Goal: Task Accomplishment & Management: Manage account settings

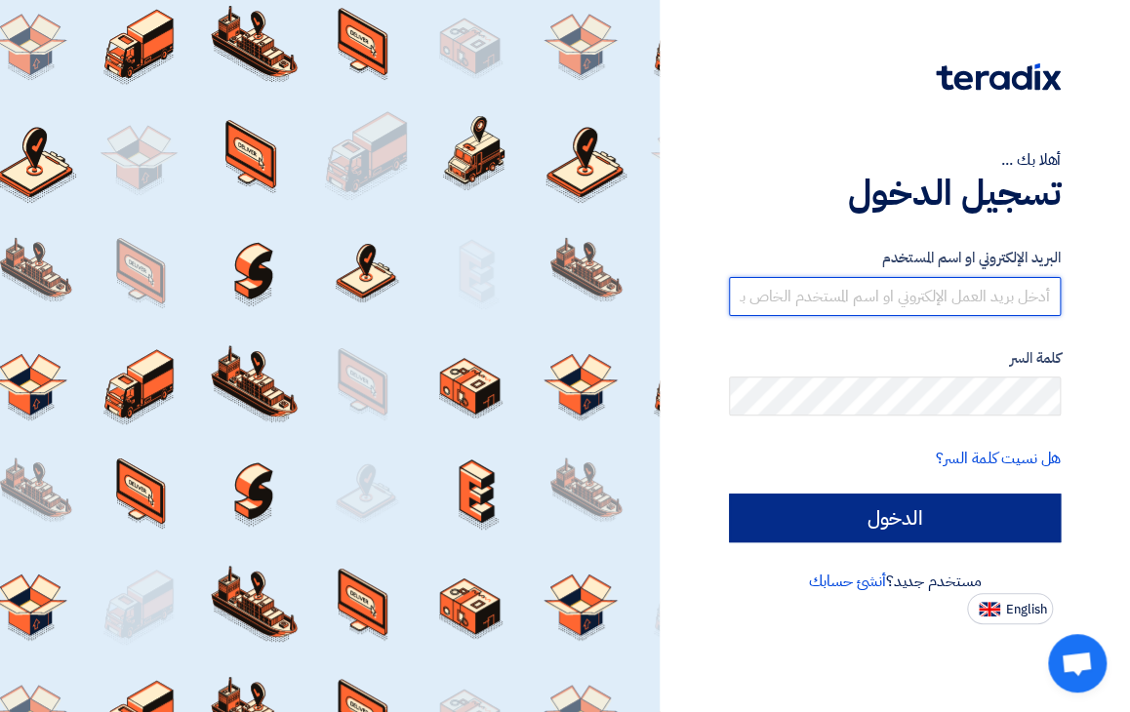
type input "[EMAIL_ADDRESS][DOMAIN_NAME]"
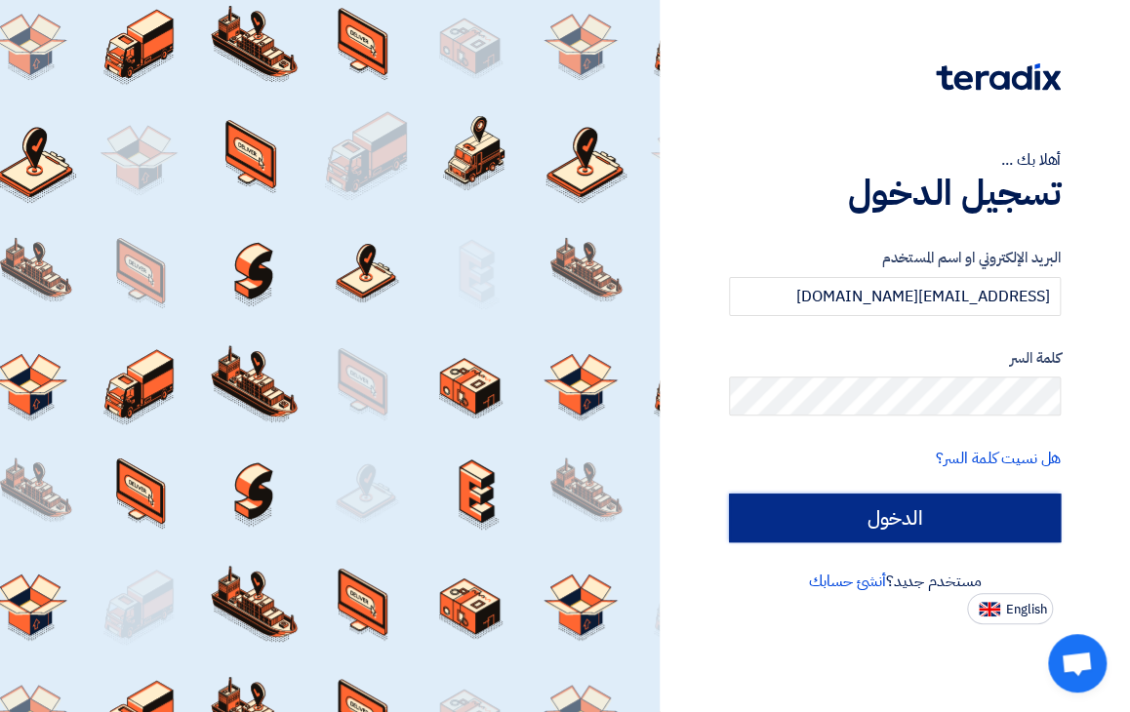
click at [892, 526] on input "الدخول" at bounding box center [895, 518] width 333 height 49
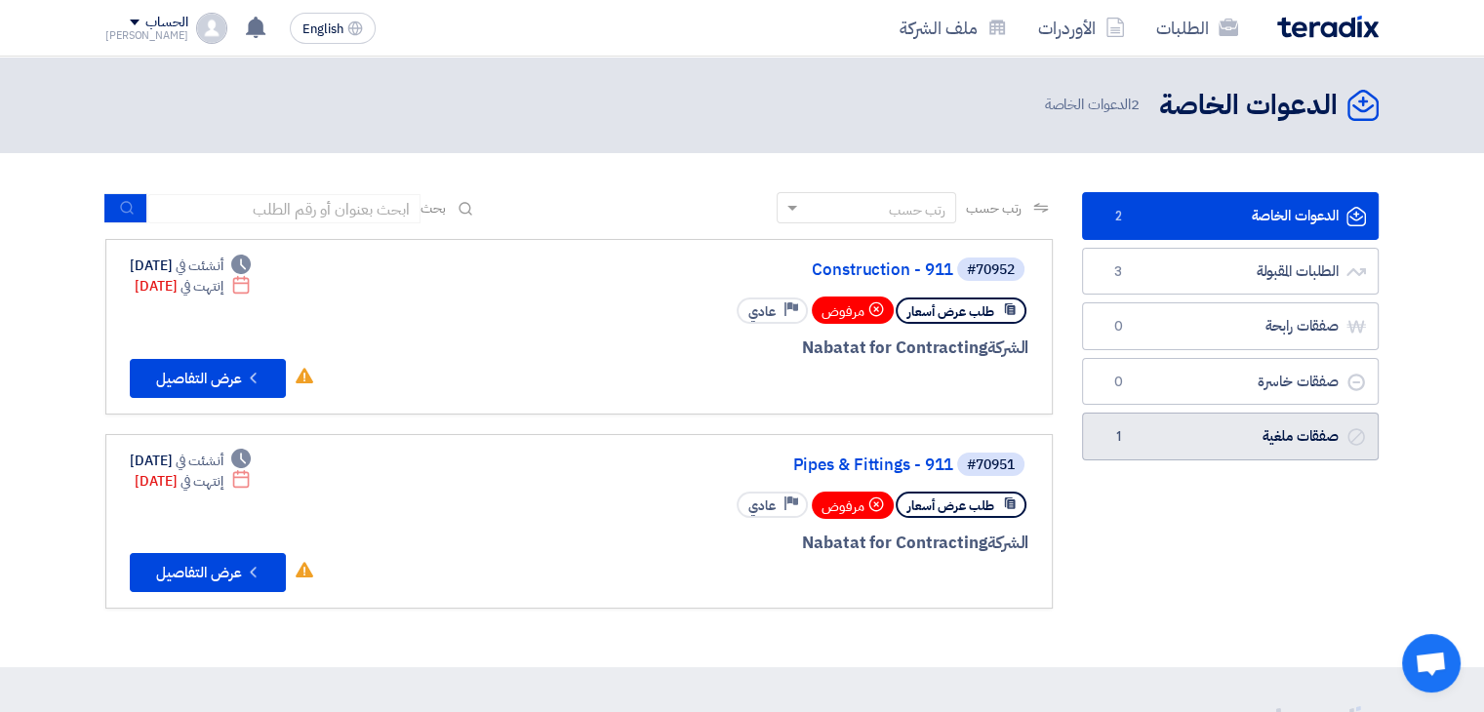
click at [1129, 429] on link "صفقات ملغية صفقات ملغية 1" at bounding box center [1230, 437] width 297 height 48
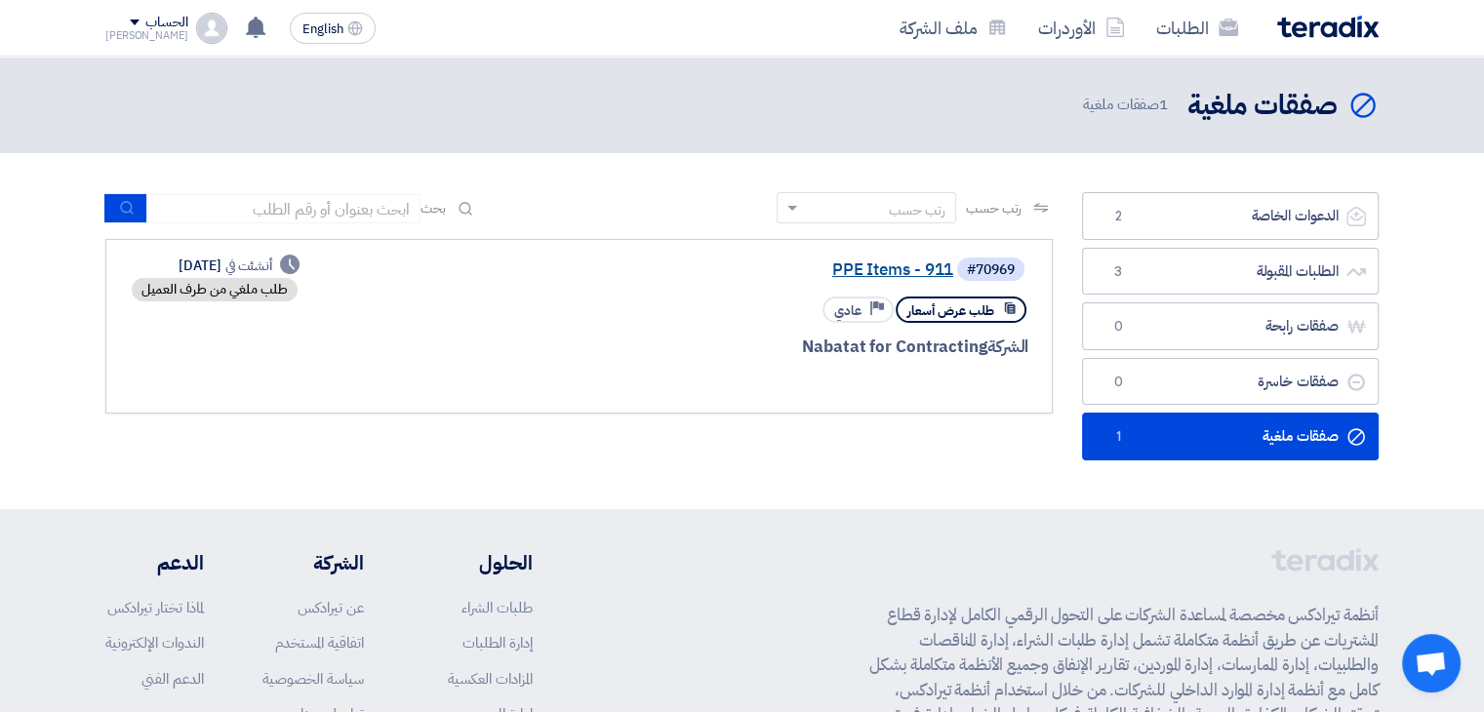
click at [882, 270] on link "PPE Items - 911" at bounding box center [758, 271] width 390 height 18
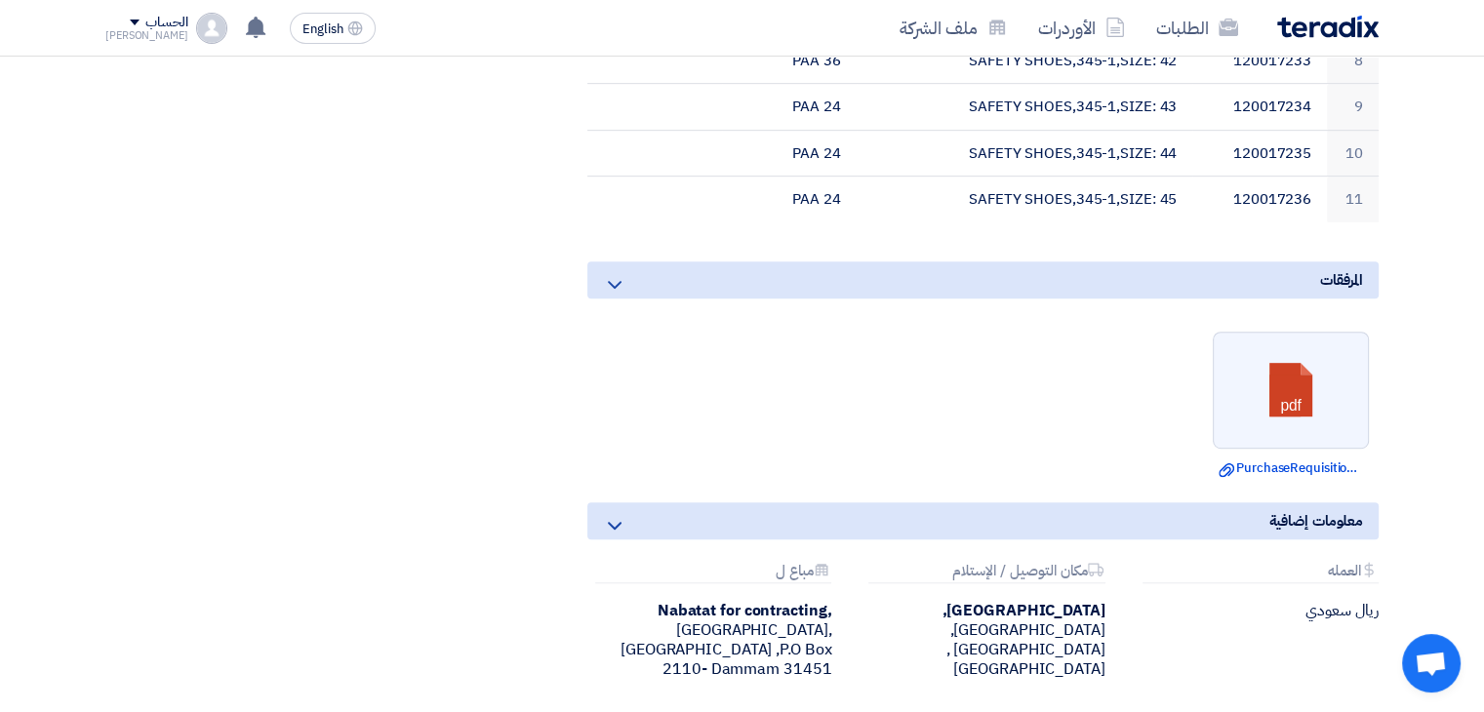
scroll to position [1074, 0]
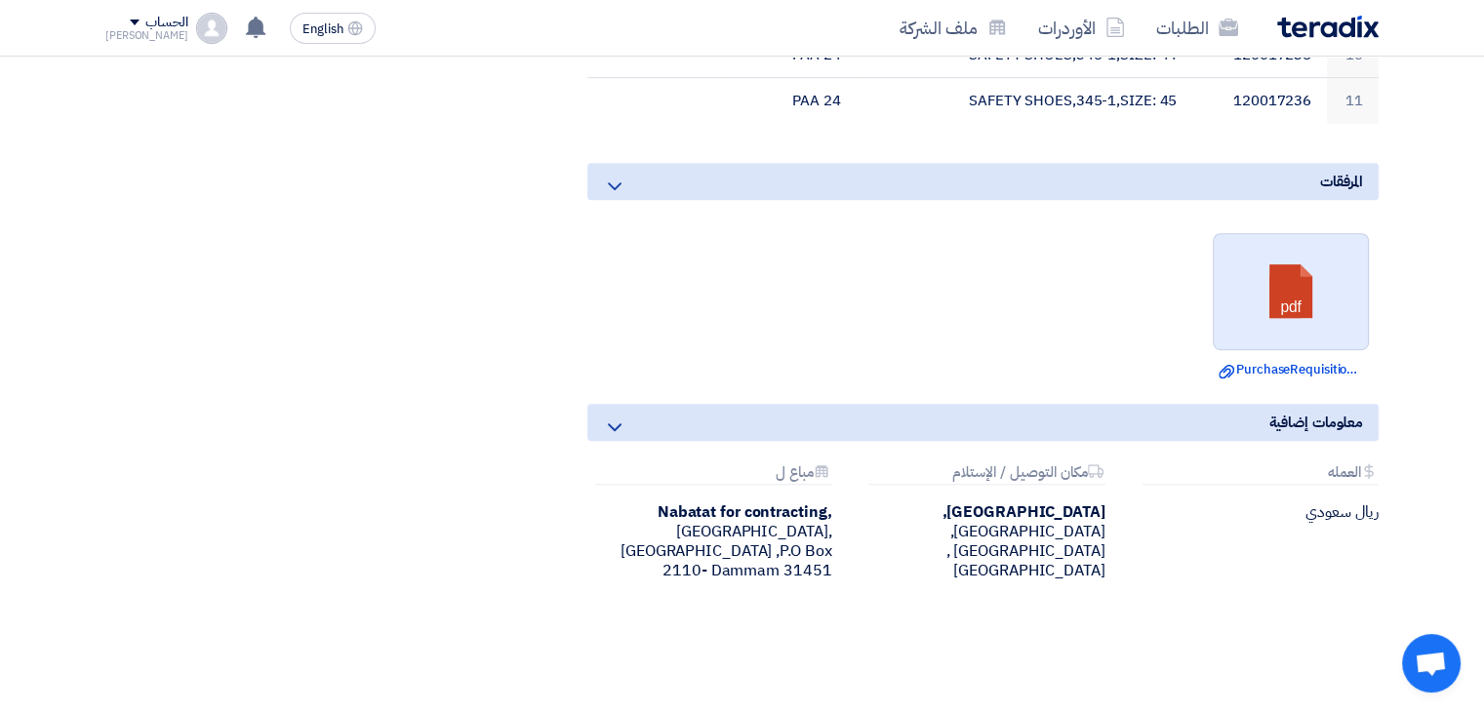
click at [1129, 323] on link at bounding box center [1292, 292] width 156 height 117
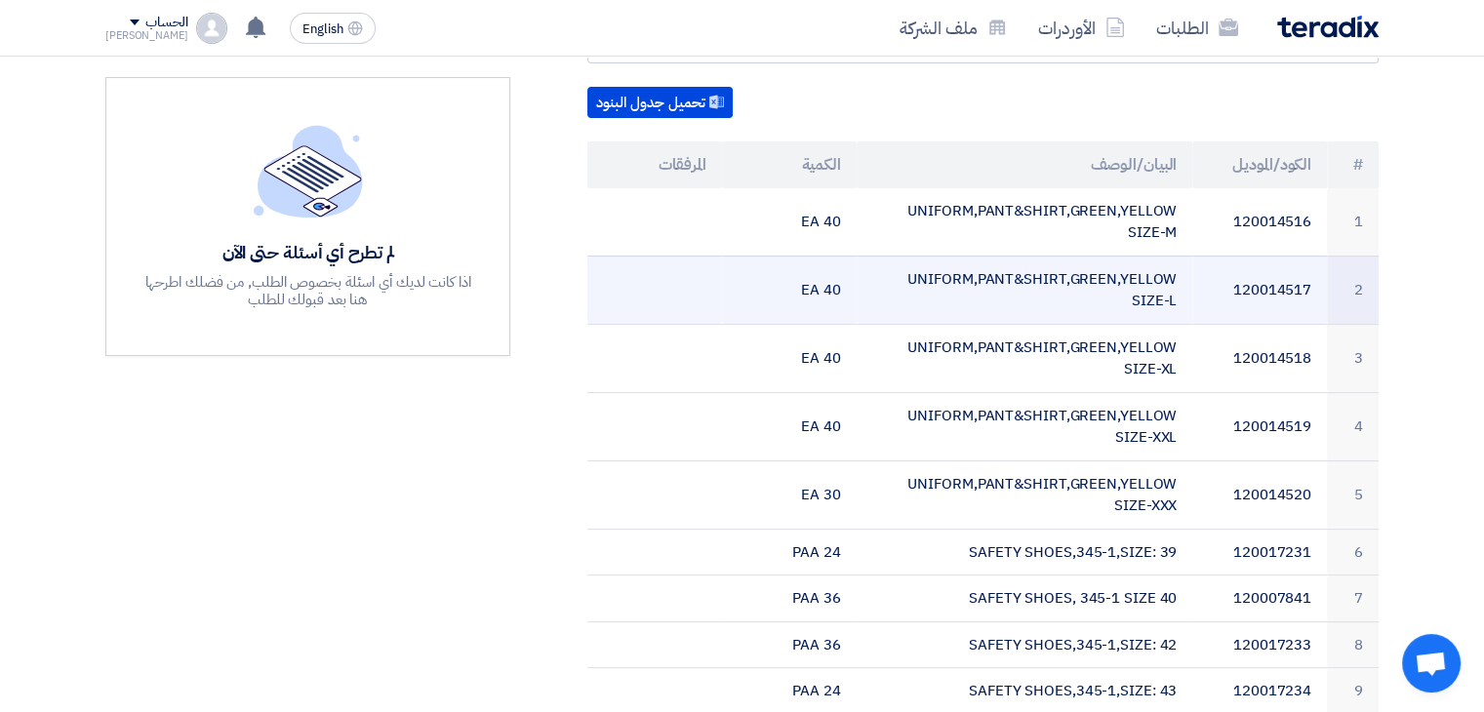
scroll to position [0, 0]
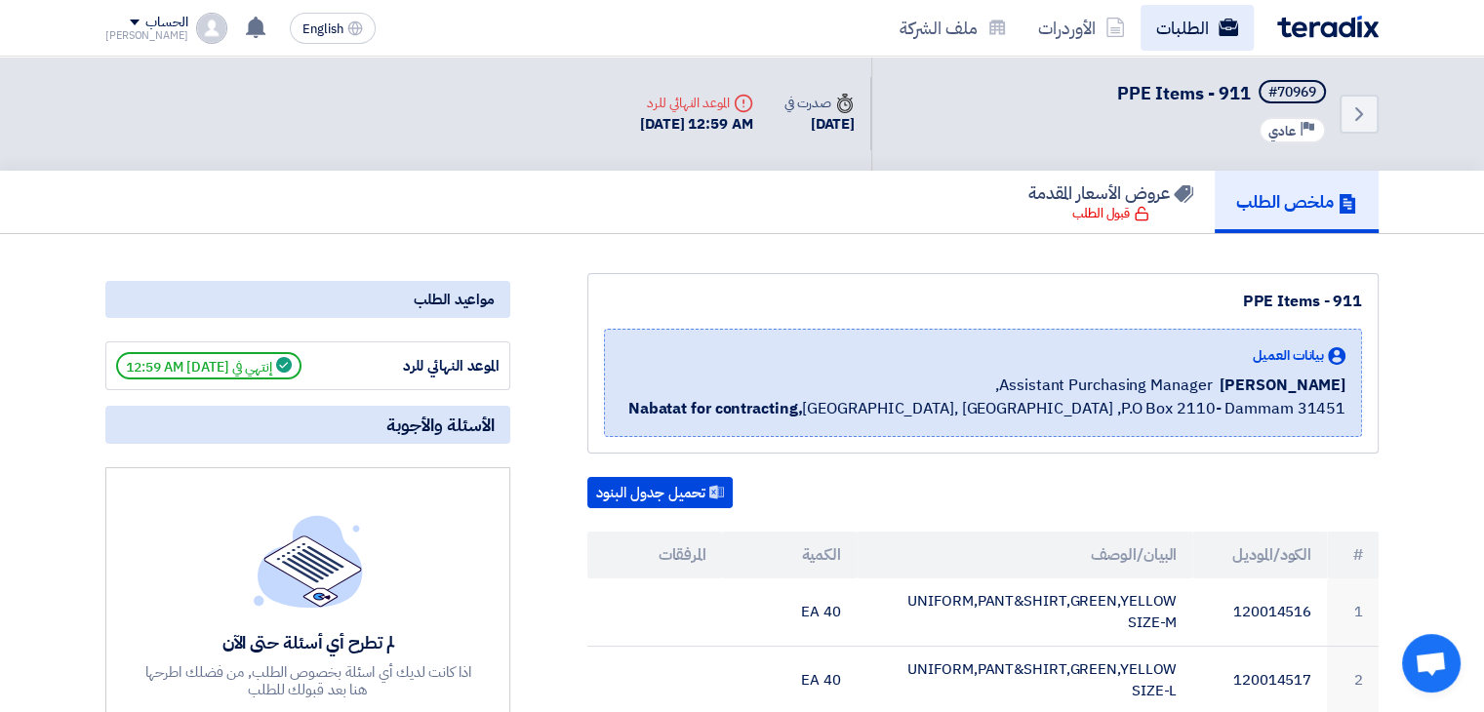
click at [1129, 17] on link "الطلبات" at bounding box center [1197, 28] width 113 height 46
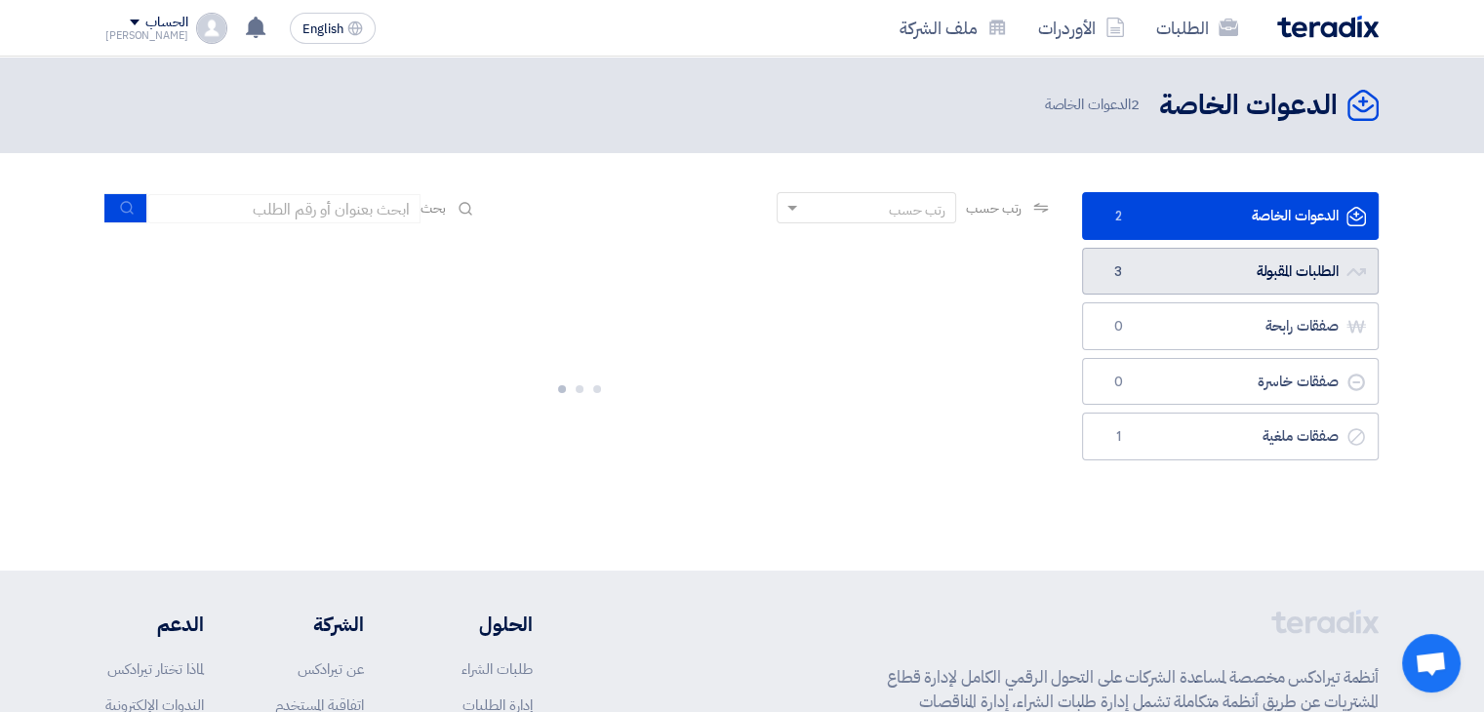
click at [1129, 259] on link "الطلبات المقبولة الطلبات المقبولة 3" at bounding box center [1230, 272] width 297 height 48
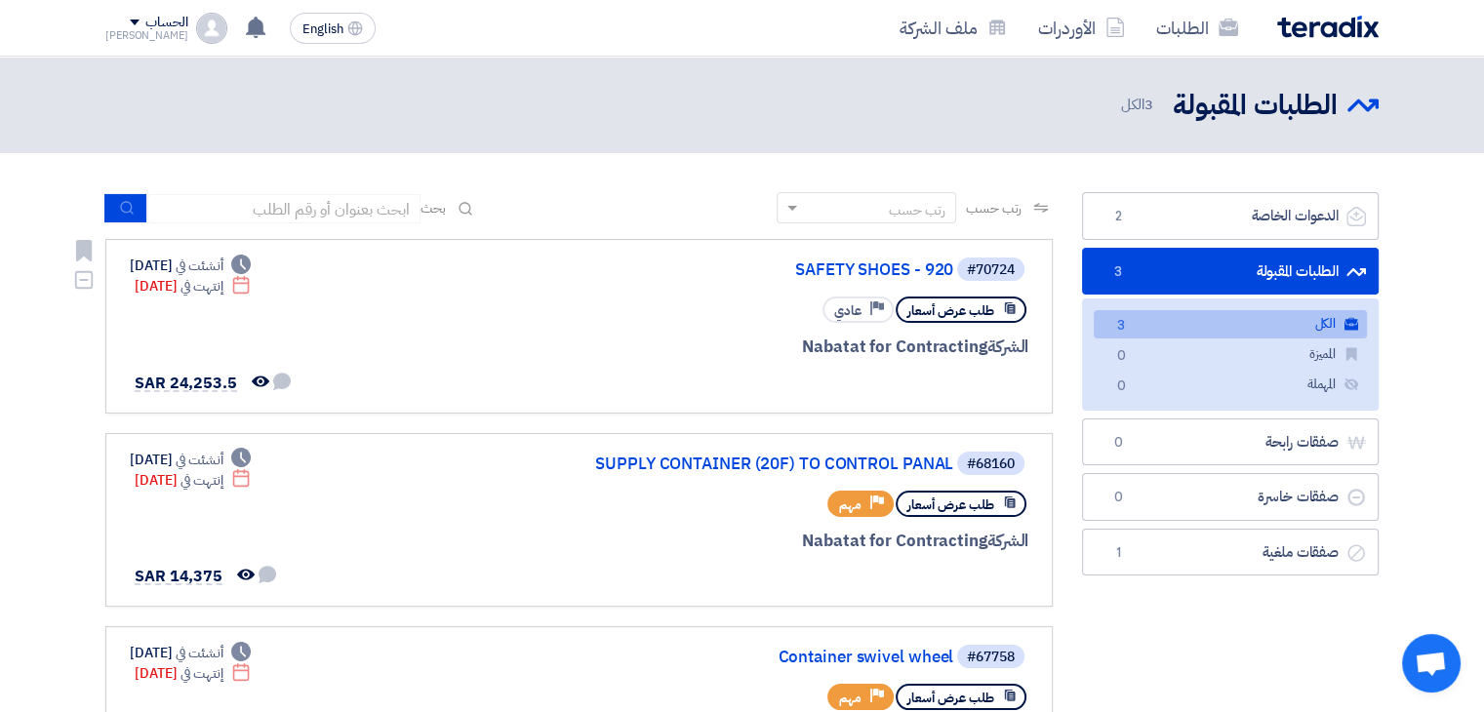
click at [892, 256] on div "#70724 SAFETY SHOES - 920" at bounding box center [793, 269] width 469 height 27
click at [898, 264] on link "SAFETY SHOES - 920" at bounding box center [758, 271] width 390 height 18
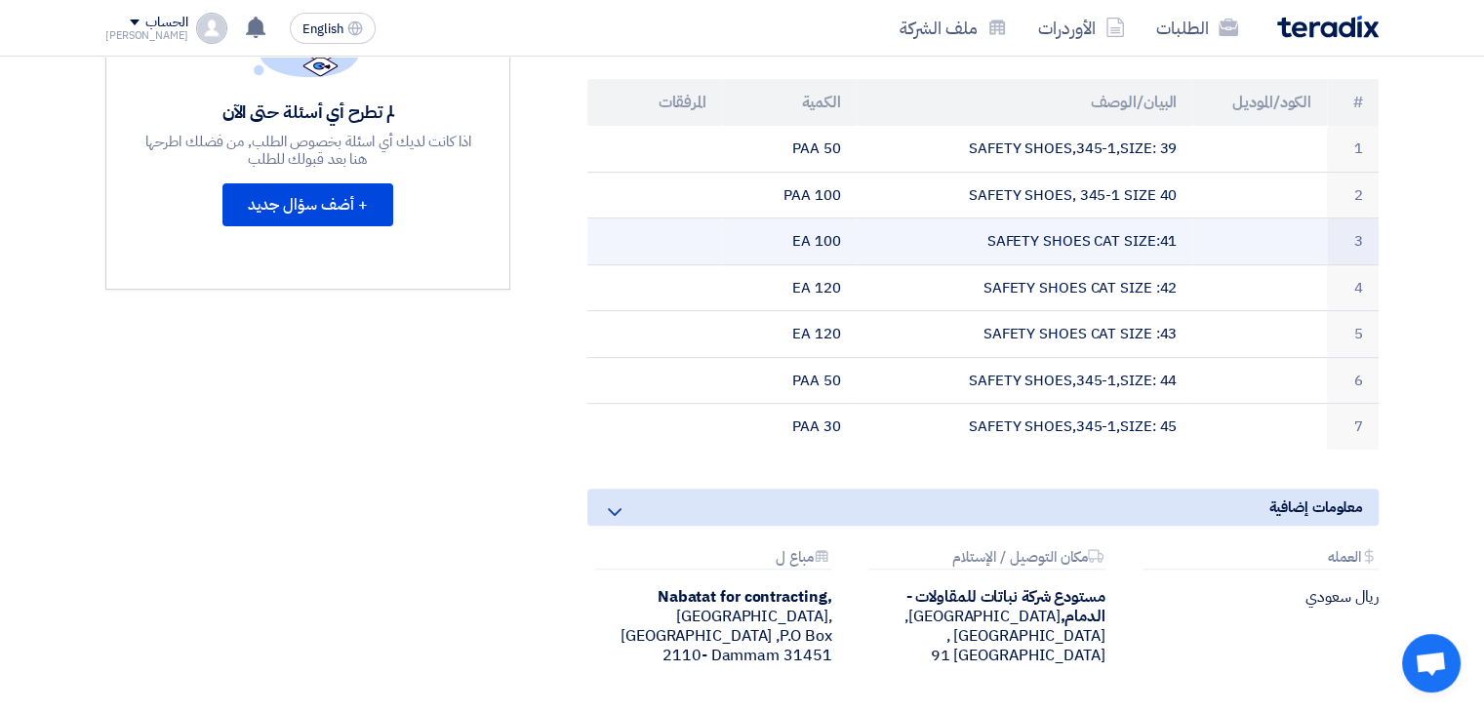
scroll to position [488, 0]
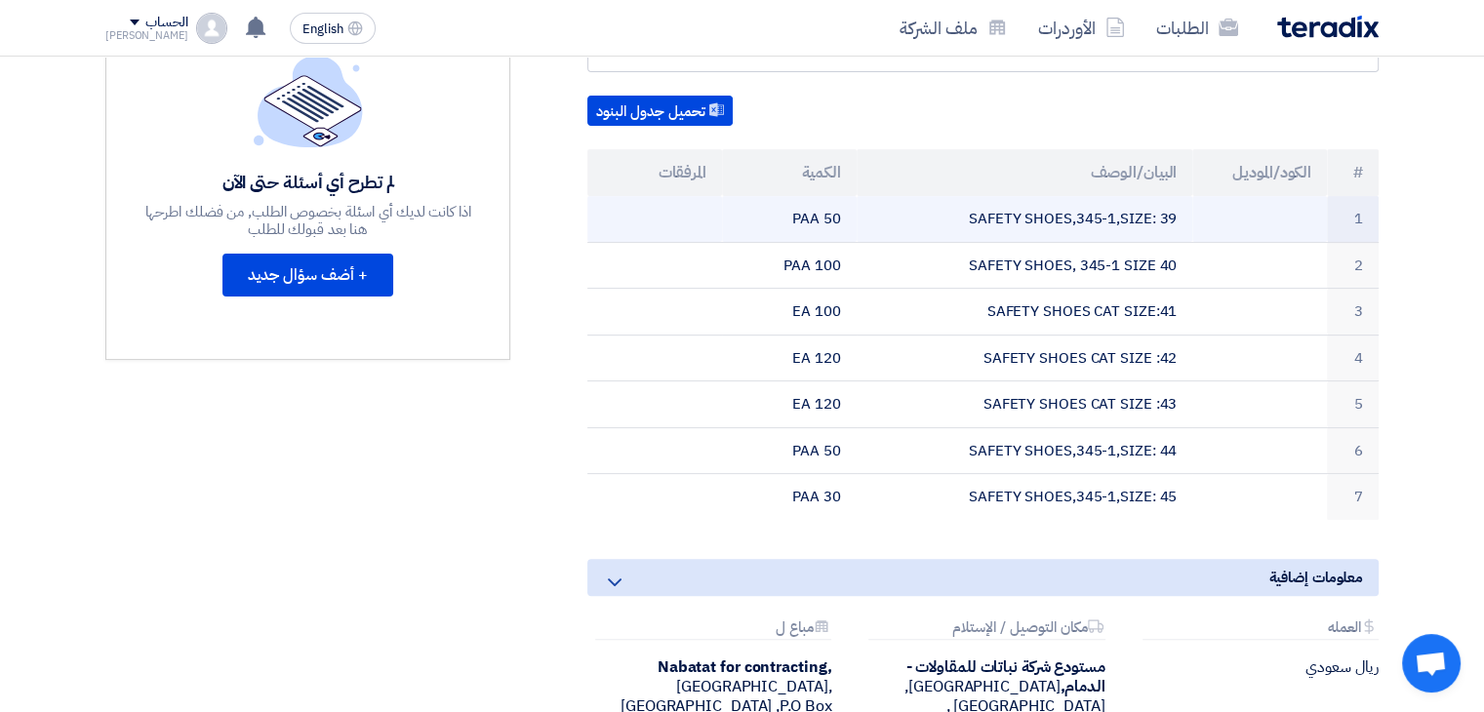
click at [1129, 212] on td "SAFETY SHOES,345-1,SIZE: 39" at bounding box center [1025, 219] width 337 height 46
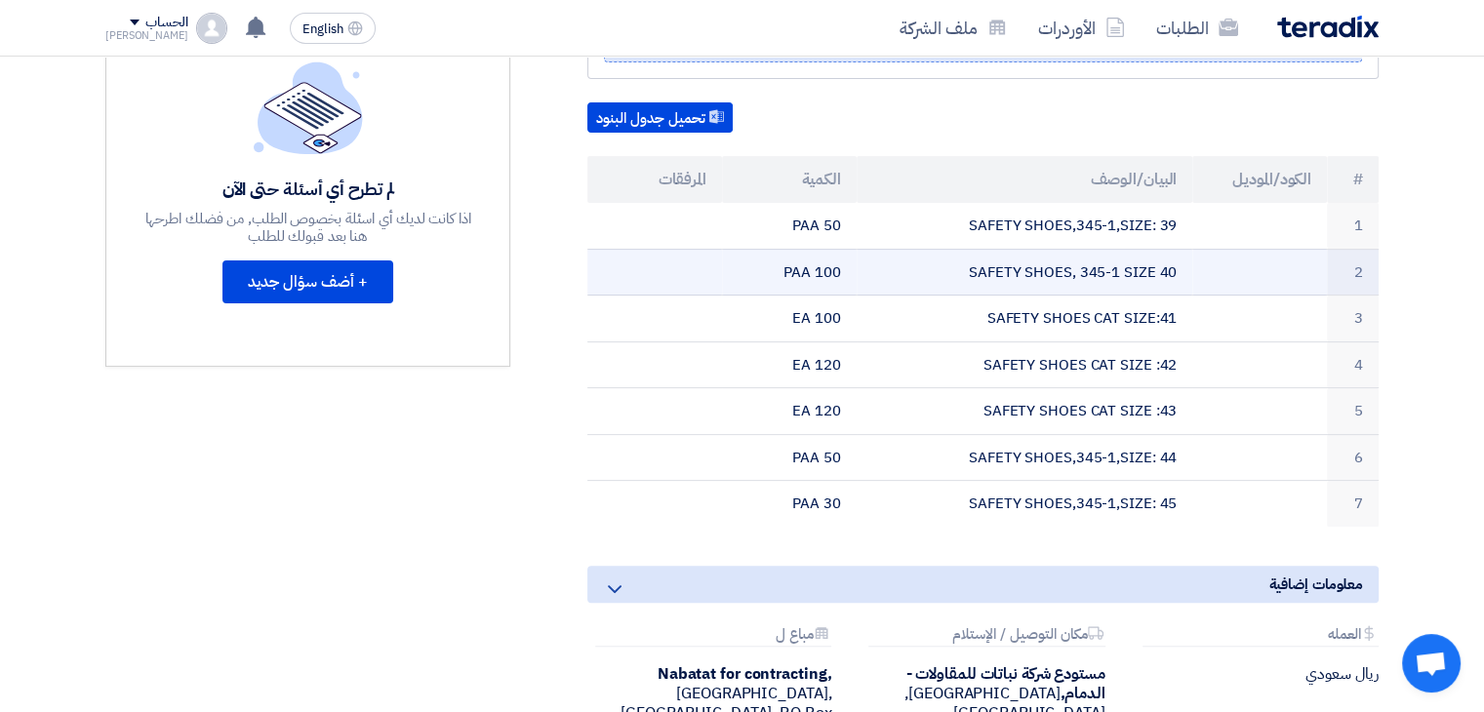
scroll to position [0, 0]
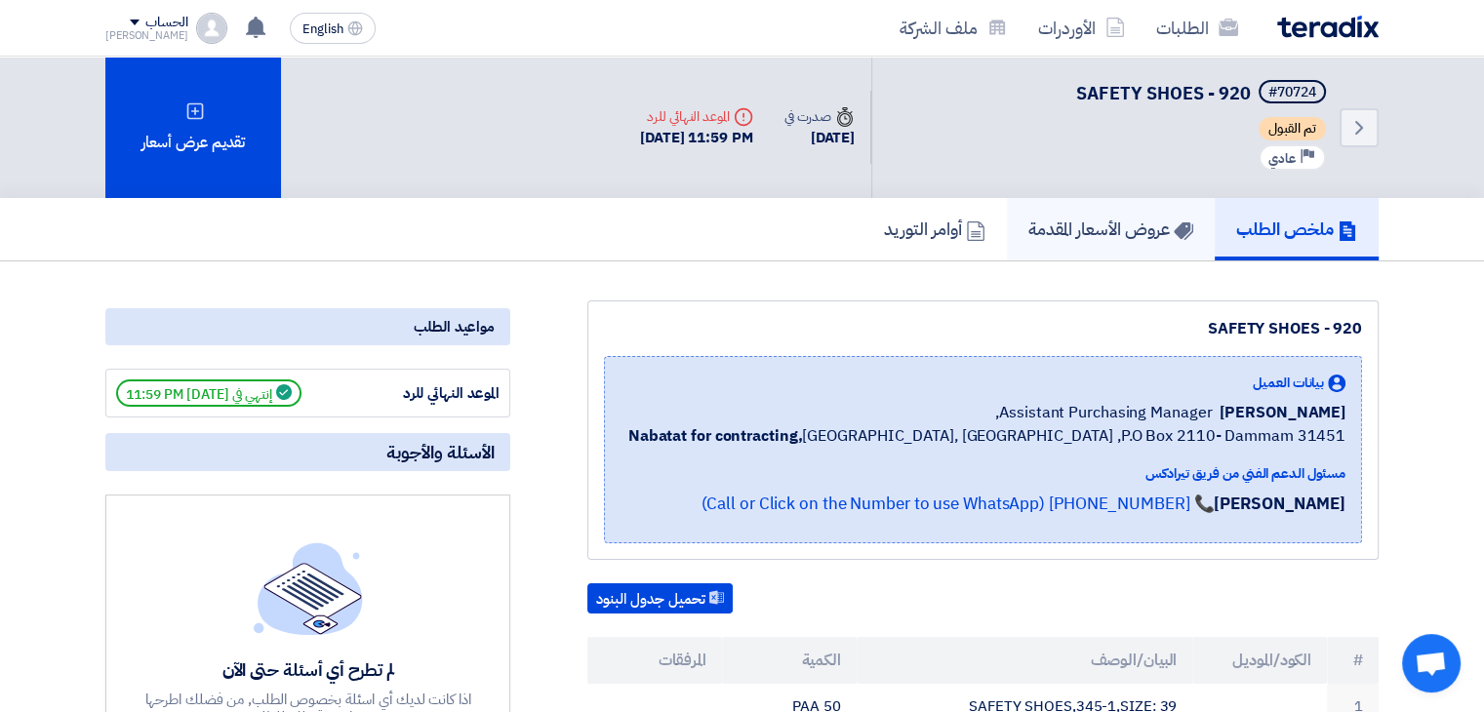
click at [1106, 237] on h5 "عروض الأسعار المقدمة" at bounding box center [1111, 229] width 165 height 22
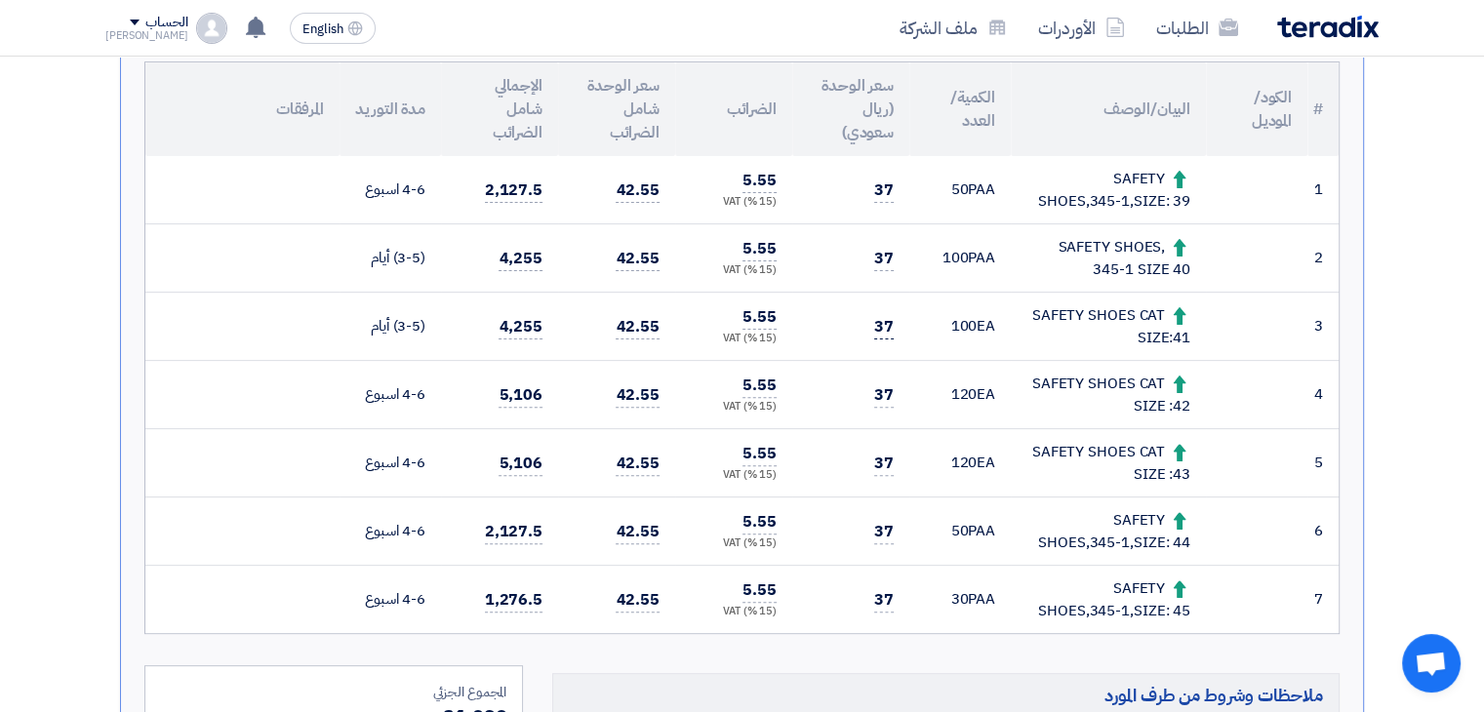
scroll to position [586, 0]
